Goal: Task Accomplishment & Management: Use online tool/utility

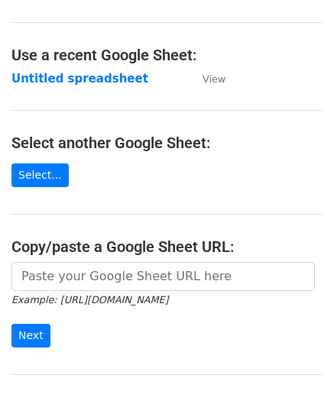
scroll to position [153, 0]
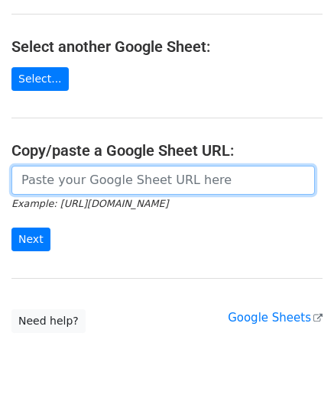
click at [74, 185] on input "url" at bounding box center [162, 180] width 303 height 29
paste input "[URL][DOMAIN_NAME]"
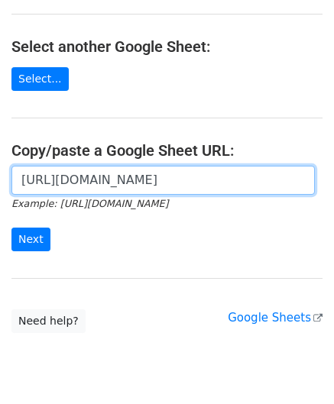
scroll to position [0, 318]
type input "[URL][DOMAIN_NAME]"
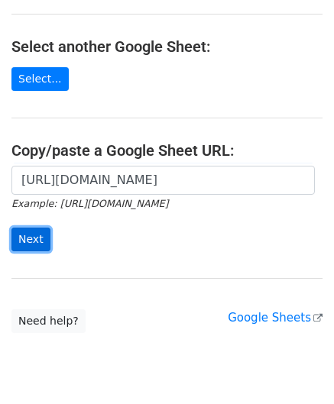
click at [39, 232] on input "Next" at bounding box center [30, 239] width 39 height 24
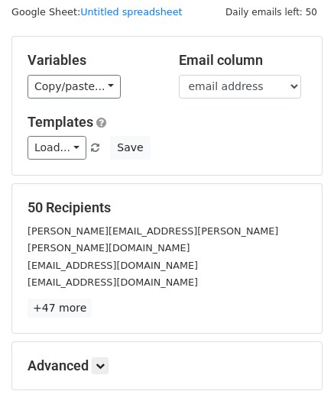
scroll to position [186, 0]
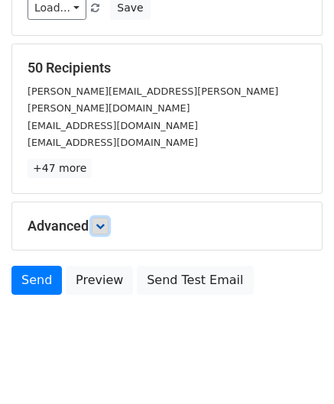
click at [108, 218] on link at bounding box center [100, 226] width 17 height 17
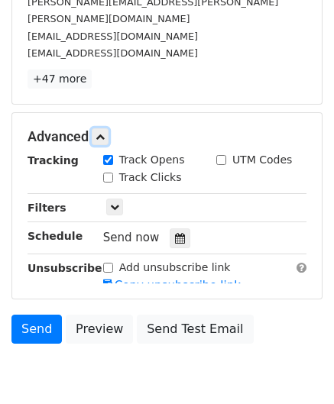
scroll to position [293, 0]
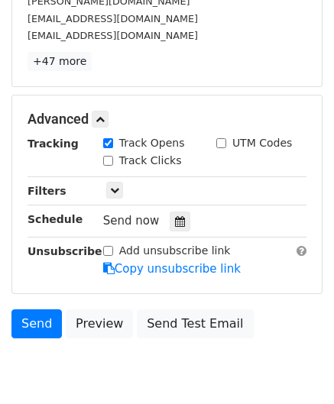
drag, startPoint x: 171, startPoint y: 207, endPoint x: 173, endPoint y: 185, distance: 21.4
click at [171, 211] on div at bounding box center [179, 221] width 21 height 20
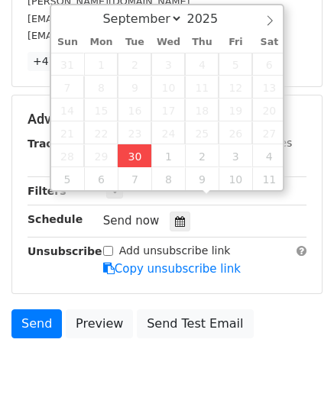
type input "[DATE] 13:54"
type input "01"
type input "54"
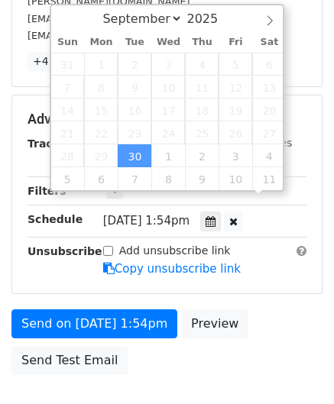
scroll to position [0, 0]
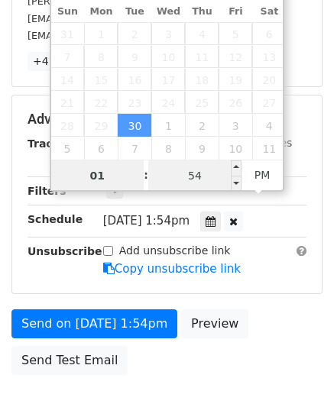
paste input "4"
type input "4"
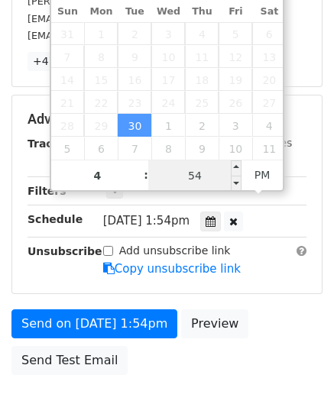
type input "[DATE] 16:54"
type input "04"
click at [212, 173] on input "54" at bounding box center [194, 175] width 93 height 31
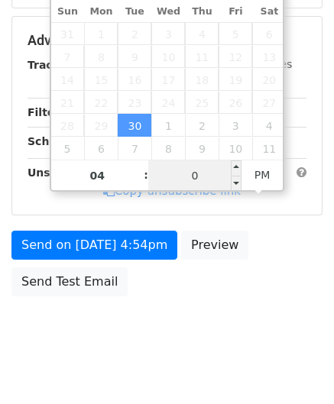
type input "00"
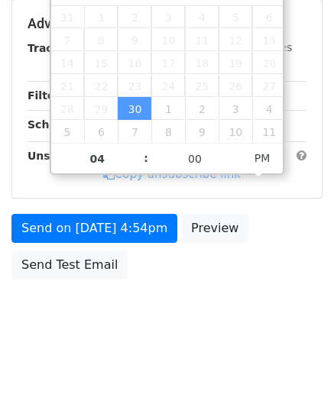
type input "[DATE] 16:00"
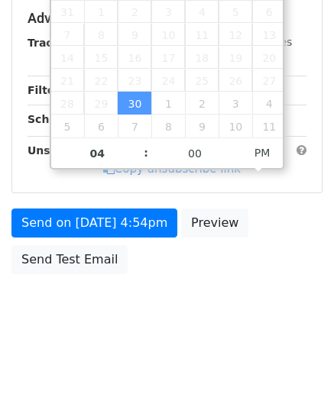
drag, startPoint x: 287, startPoint y: 260, endPoint x: 285, endPoint y: 229, distance: 30.6
click at [287, 260] on div "Send on [DATE] 4:54pm Preview Send Test Email" at bounding box center [167, 244] width 334 height 73
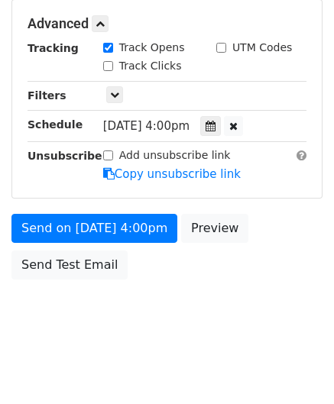
scroll to position [371, 0]
